Goal: Task Accomplishment & Management: Use online tool/utility

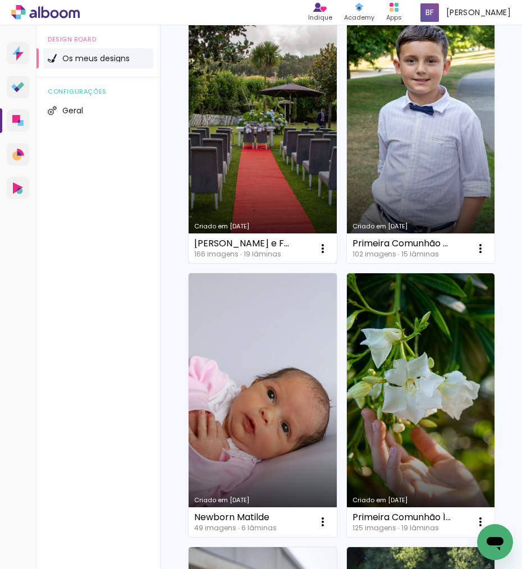
scroll to position [408, 0]
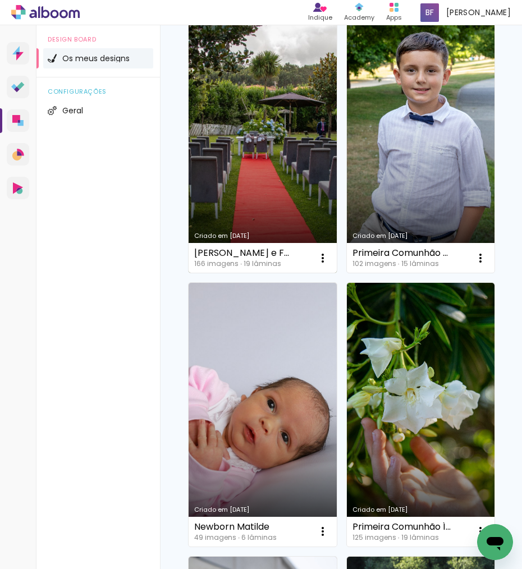
click at [264, 182] on link "Criado em [DATE]" at bounding box center [263, 141] width 148 height 263
